Goal: Transaction & Acquisition: Purchase product/service

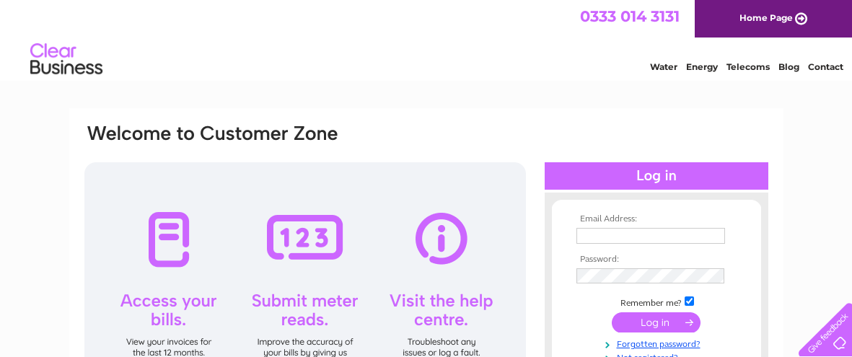
click at [615, 241] on input "text" at bounding box center [650, 236] width 149 height 16
type input "[EMAIL_ADDRESS][DOMAIN_NAME]"
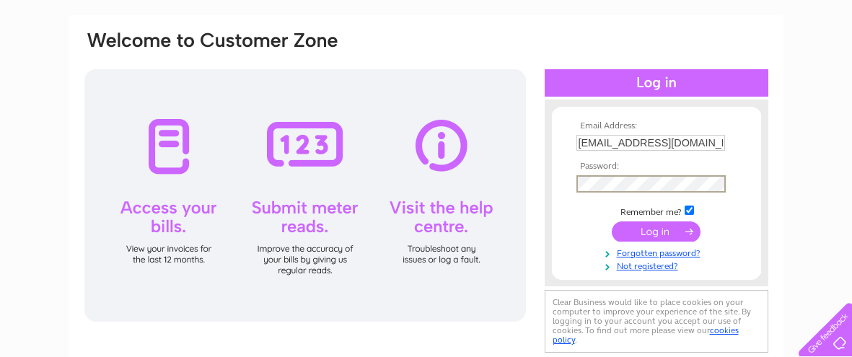
scroll to position [97, 0]
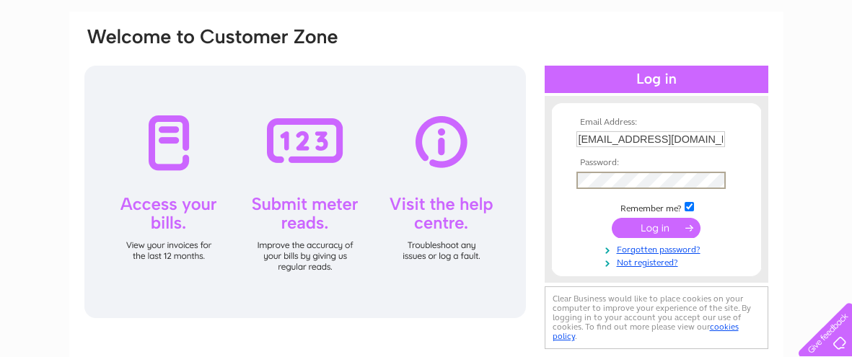
click at [646, 229] on input "submit" at bounding box center [656, 228] width 89 height 20
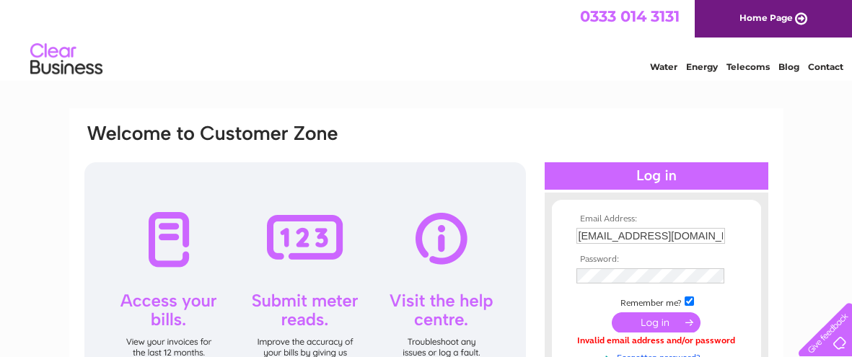
drag, startPoint x: 636, startPoint y: 118, endPoint x: 649, endPoint y: 139, distance: 24.0
click at [639, 120] on div "Email Address: [EMAIL_ADDRESS][DOMAIN_NAME] Password:" at bounding box center [426, 310] width 714 height 404
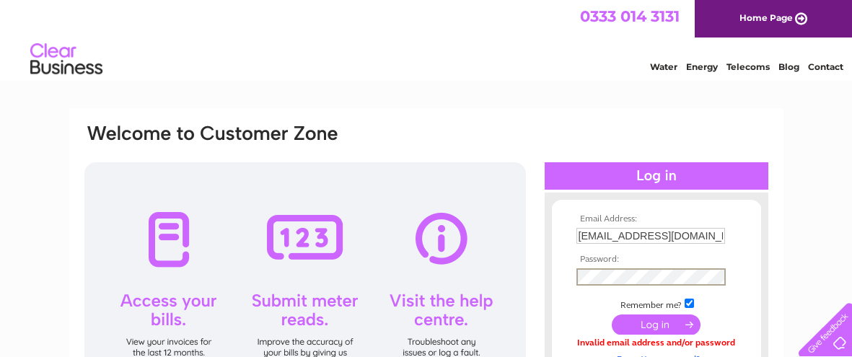
click at [643, 323] on input "submit" at bounding box center [656, 325] width 89 height 20
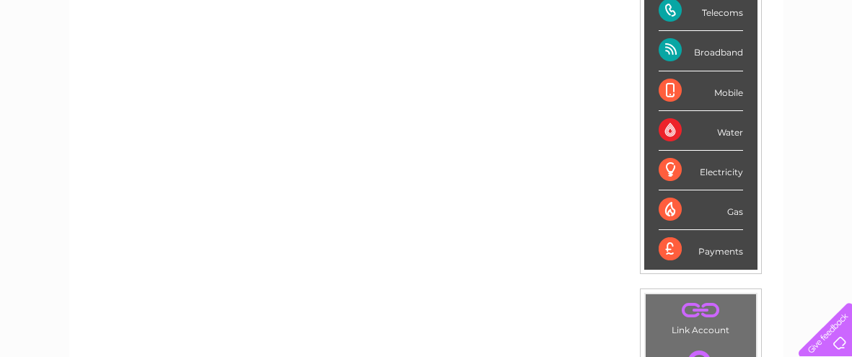
scroll to position [380, 0]
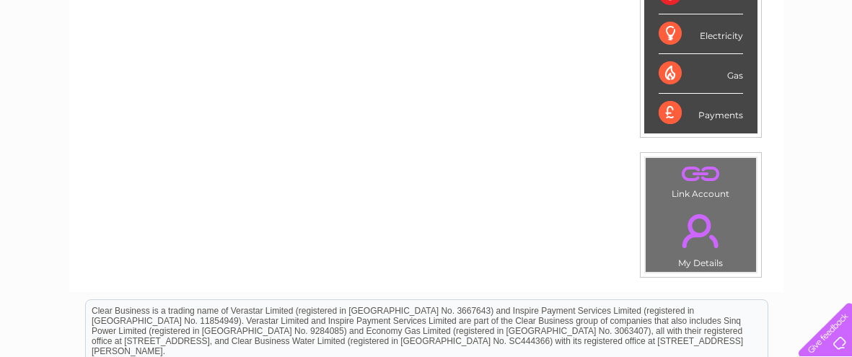
click at [666, 114] on div "Payments" at bounding box center [701, 113] width 84 height 39
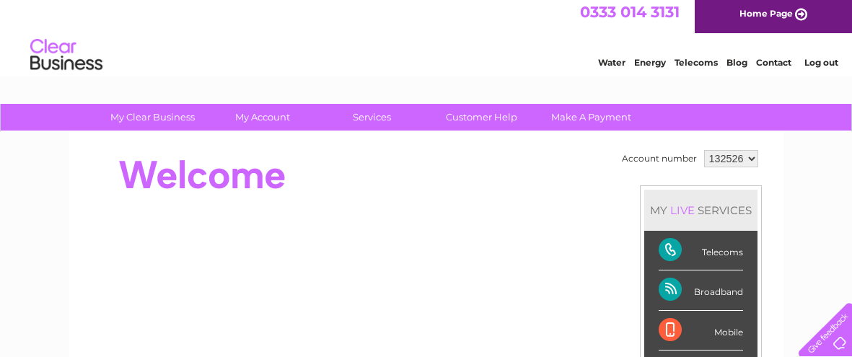
scroll to position [0, 0]
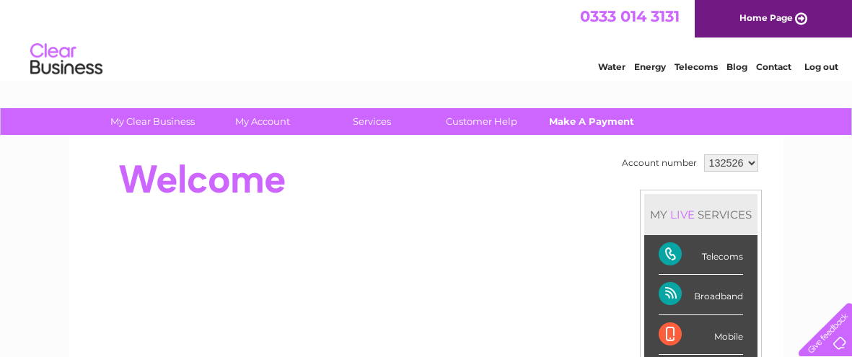
click at [578, 118] on link "Make A Payment" at bounding box center [591, 121] width 119 height 27
click at [594, 120] on link "Make A Payment" at bounding box center [591, 121] width 119 height 27
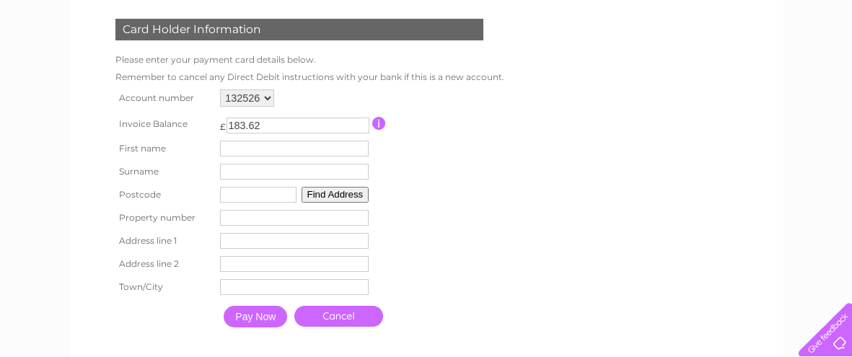
scroll to position [214, 0]
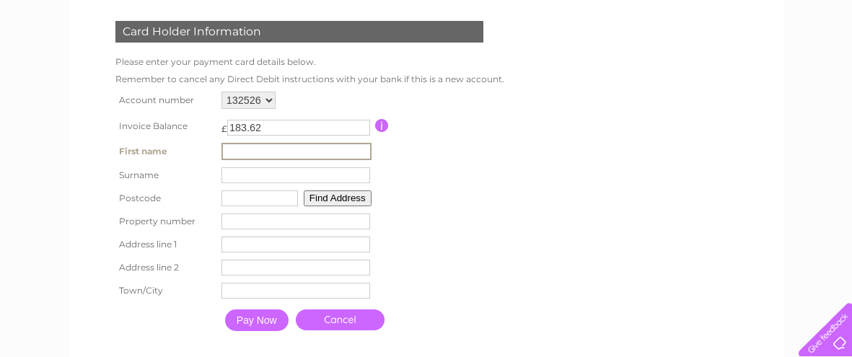
click at [322, 151] on input "text" at bounding box center [296, 151] width 150 height 17
type input "Hugh"
click at [333, 175] on input "text" at bounding box center [295, 175] width 149 height 16
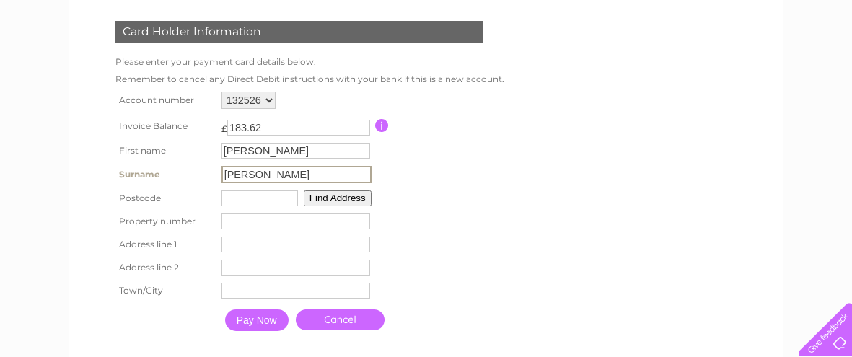
type input "Phillips"
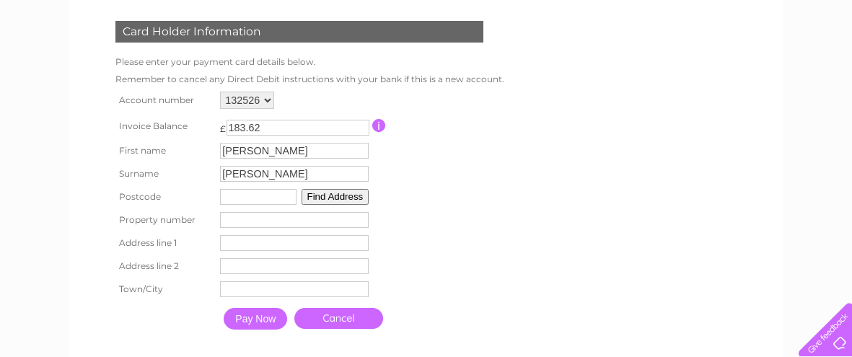
click at [275, 195] on input "text" at bounding box center [258, 197] width 76 height 16
type input "CO10 5EA"
click at [347, 193] on button "Find Address" at bounding box center [336, 197] width 68 height 16
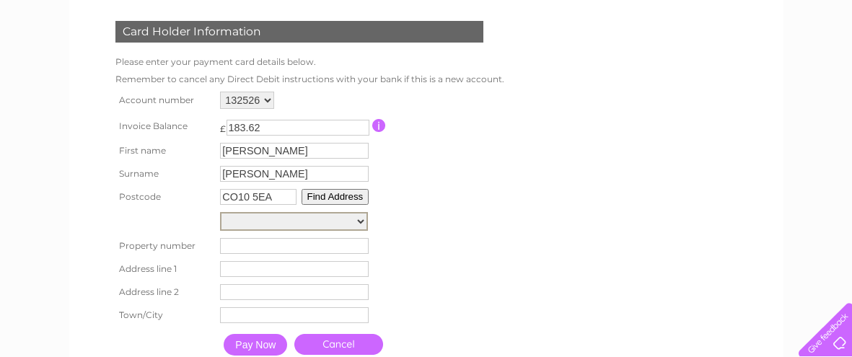
click at [363, 216] on select "Boxwood Hall, Butchers Lane Lynnfield, Butchers Lane Spring Cottage, Butchers L…" at bounding box center [294, 221] width 148 height 19
select select ",Butchers Lane,,Sudbury"
click at [220, 212] on select "Boxwood Hall, Butchers Lane Lynnfield, Butchers Lane Spring Cottage, Butchers L…" at bounding box center [294, 221] width 148 height 19
type input "Butchers Lane"
type input "Sudbury"
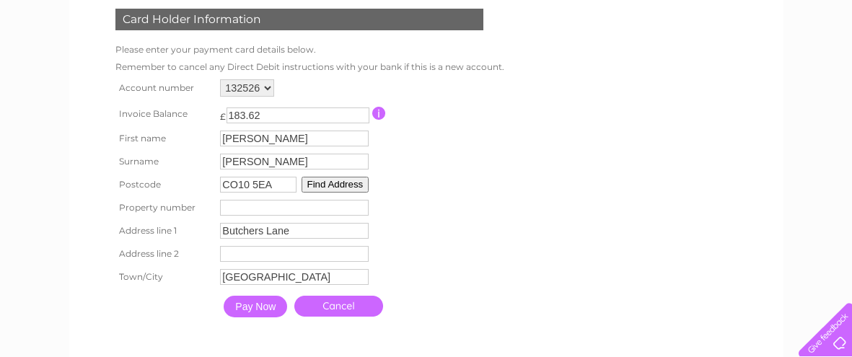
scroll to position [218, 0]
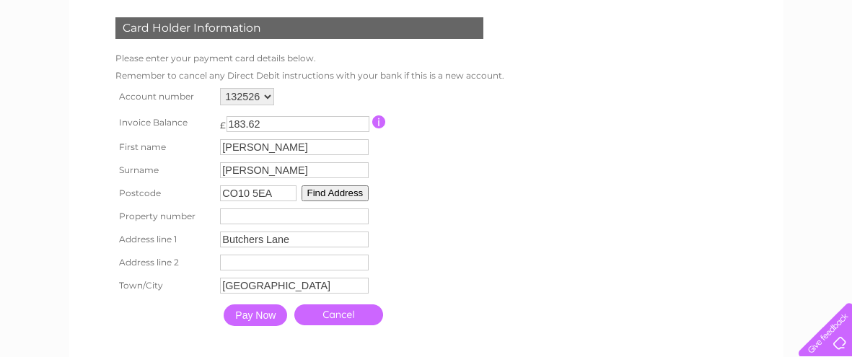
click at [260, 313] on input "Pay Now" at bounding box center [255, 315] width 63 height 22
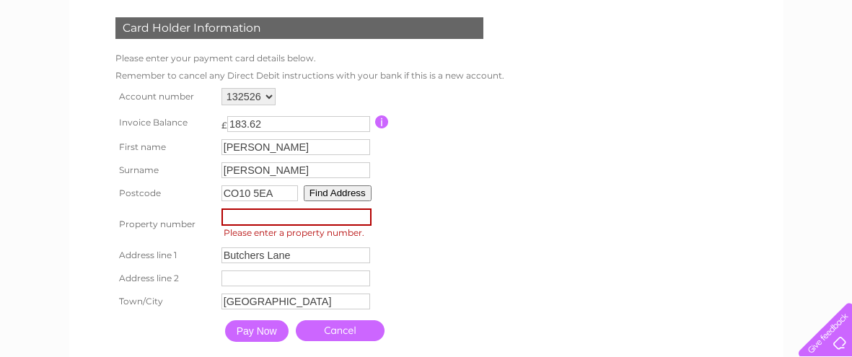
click at [266, 215] on input "number" at bounding box center [296, 216] width 150 height 17
click at [366, 219] on input "-1" at bounding box center [296, 216] width 150 height 17
type input "0"
click at [366, 210] on input "0" at bounding box center [296, 216] width 150 height 17
click at [366, 219] on input "-1" at bounding box center [296, 216] width 150 height 17
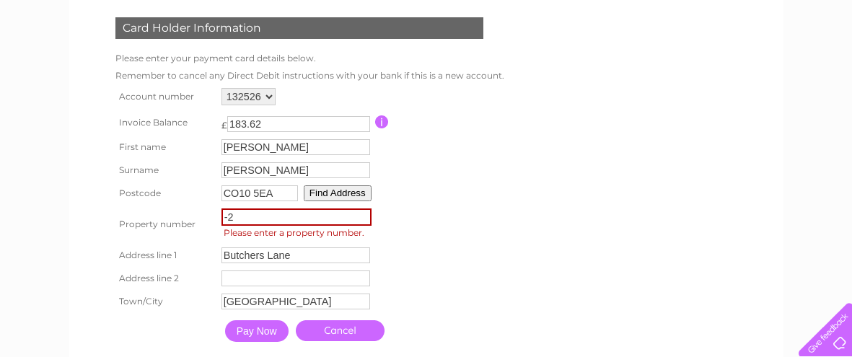
click at [366, 219] on input "-2" at bounding box center [296, 216] width 150 height 17
click at [369, 210] on input "-2" at bounding box center [296, 216] width 150 height 17
click at [366, 211] on input "-1" at bounding box center [296, 216] width 150 height 17
click at [366, 210] on input "0" at bounding box center [296, 216] width 150 height 17
click at [366, 210] on input "1" at bounding box center [296, 216] width 150 height 17
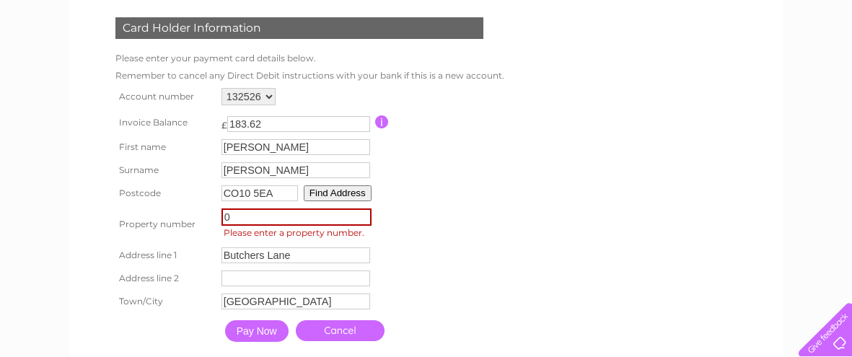
type input "0"
click at [366, 219] on input "0" at bounding box center [296, 216] width 150 height 17
click at [338, 191] on button "Find Address" at bounding box center [338, 193] width 68 height 16
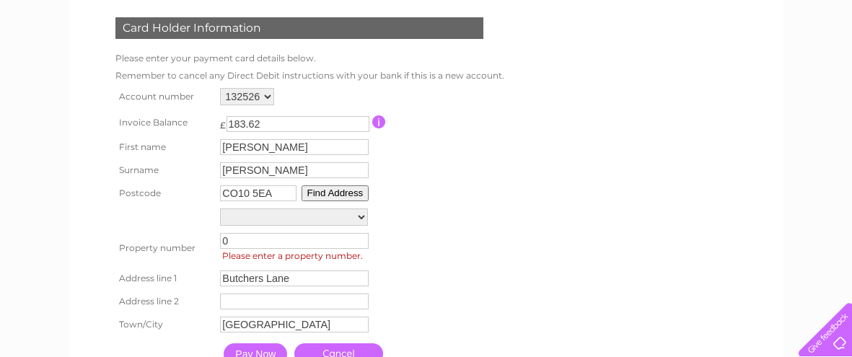
click at [362, 215] on select "Boxwood Hall, Butchers Lane Lynnfield, Butchers Lane Spring Cottage, Butchers L…" at bounding box center [294, 216] width 148 height 17
select select ",Butchers Lane,,Sudbury"
click at [220, 208] on select "Boxwood Hall, Butchers Lane Lynnfield, Butchers Lane Spring Cottage, Butchers L…" at bounding box center [294, 217] width 148 height 19
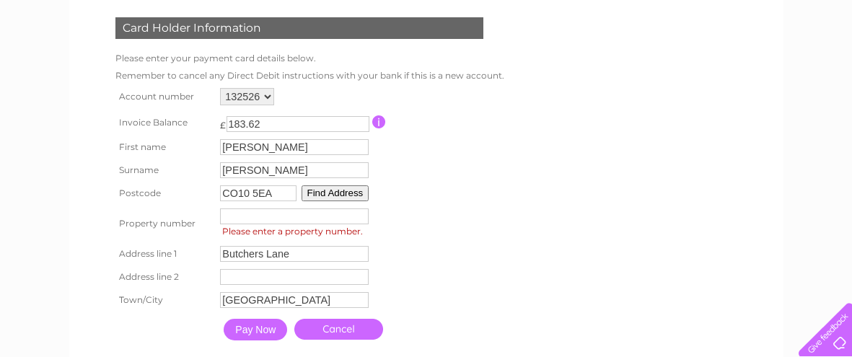
click at [265, 214] on input "number" at bounding box center [294, 216] width 149 height 16
type input "0"
click at [265, 329] on input "Pay Now" at bounding box center [255, 330] width 63 height 22
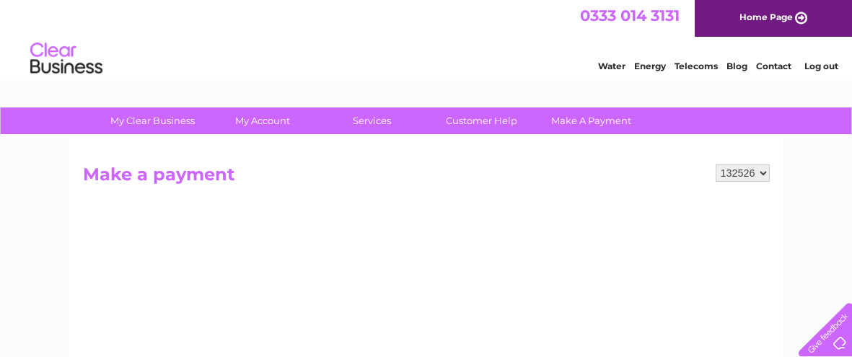
scroll to position [0, 0]
